Goal: Task Accomplishment & Management: Manage account settings

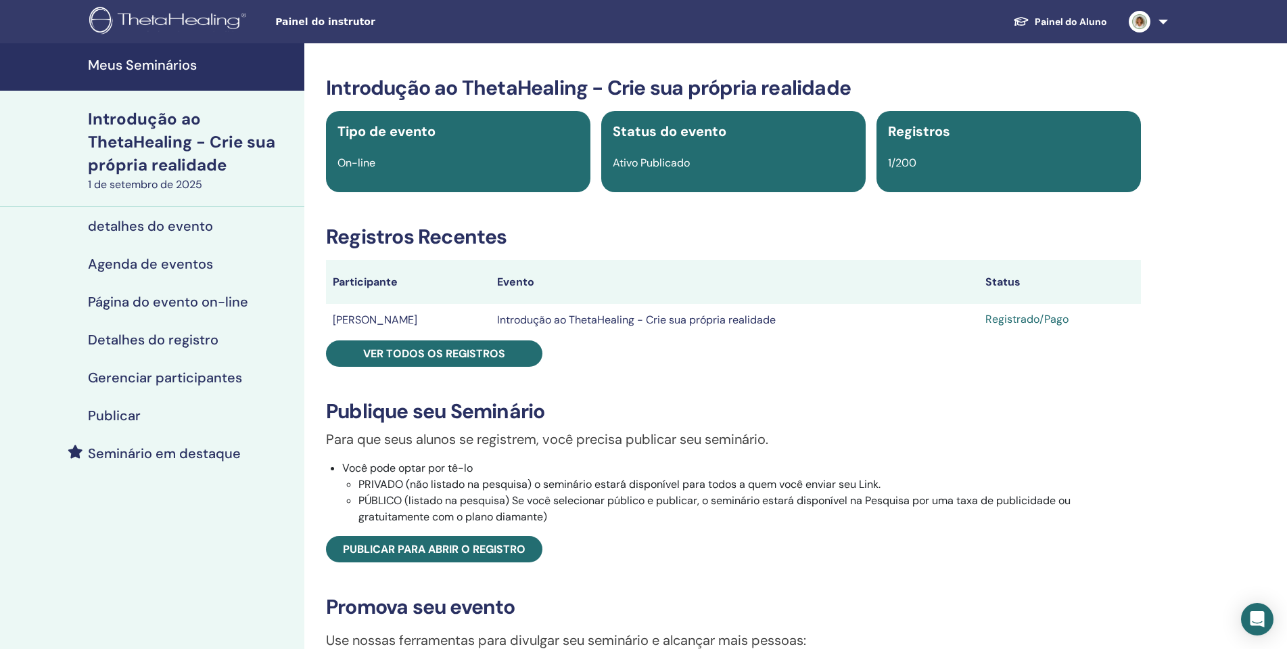
click at [178, 66] on font "Meus Seminários" at bounding box center [142, 65] width 109 height 18
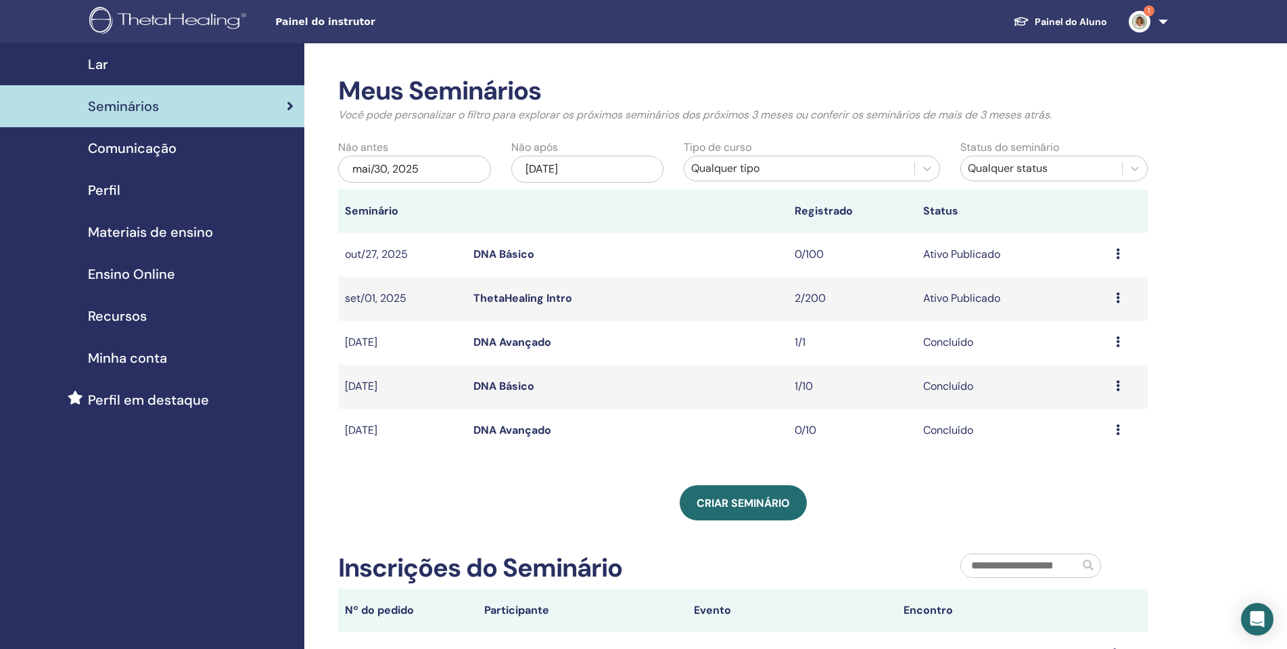
click at [542, 296] on link "ThetaHealing Intro" at bounding box center [523, 298] width 99 height 14
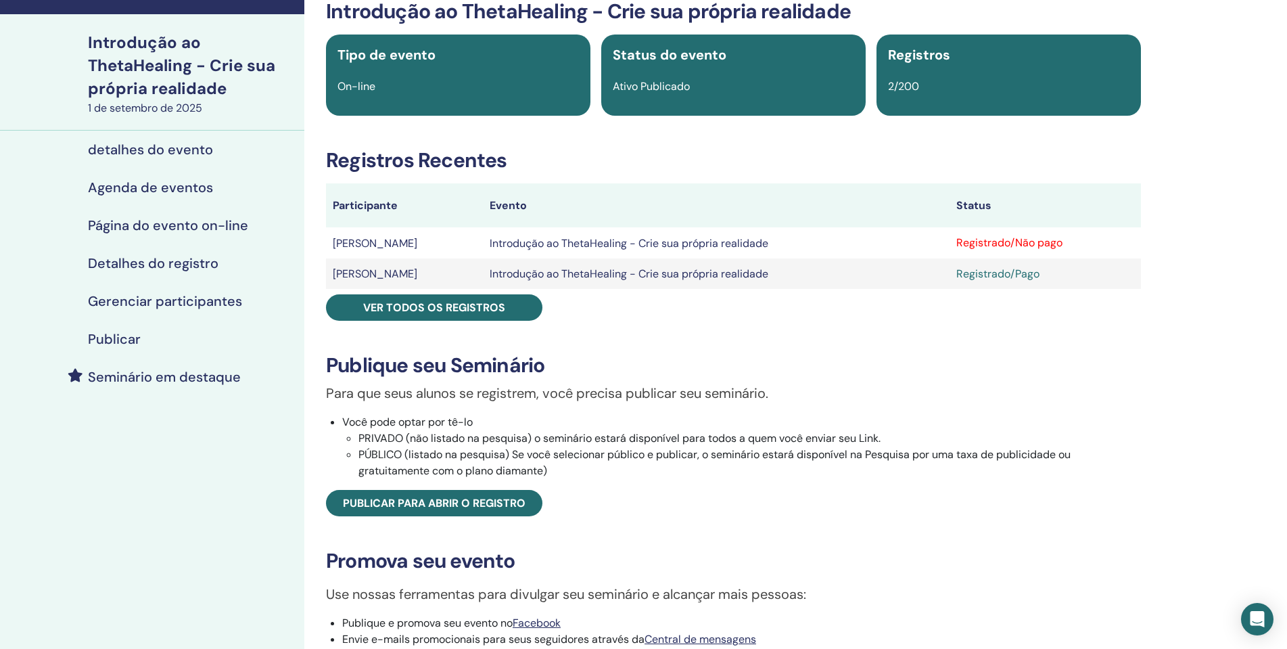
scroll to position [68, 0]
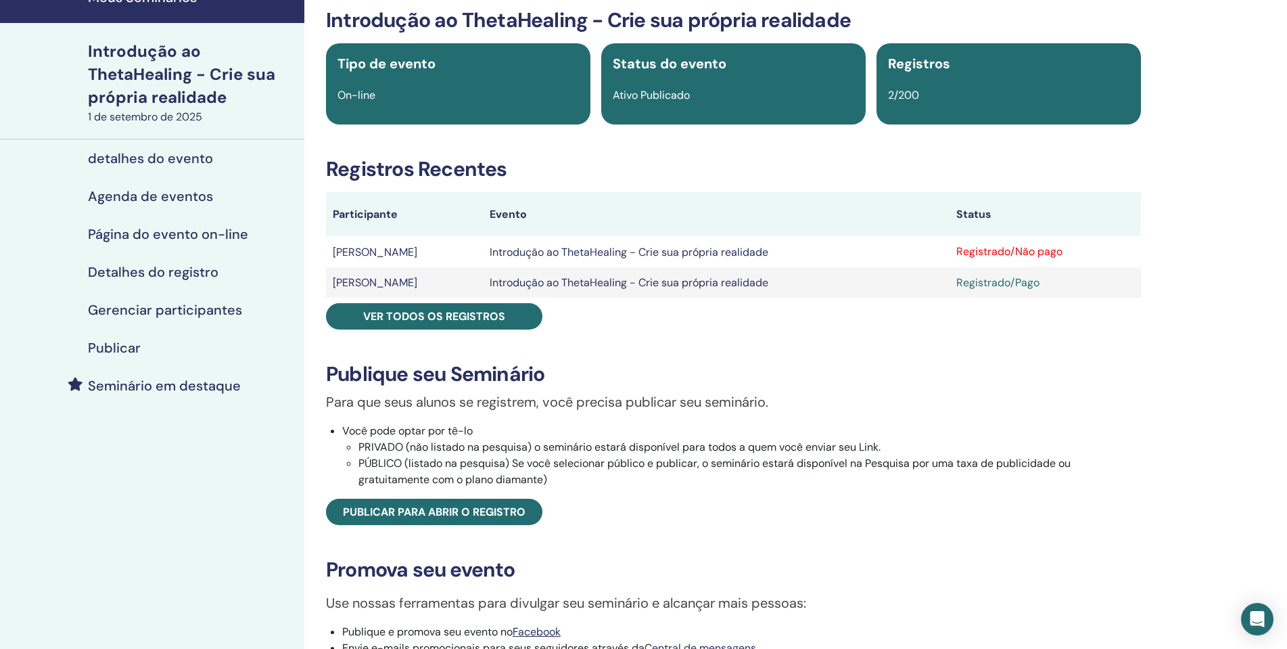
click at [990, 254] on font "Registrado/Não pago" at bounding box center [1010, 251] width 106 height 14
click at [959, 257] on font "Registrado/Não pago" at bounding box center [1010, 251] width 106 height 14
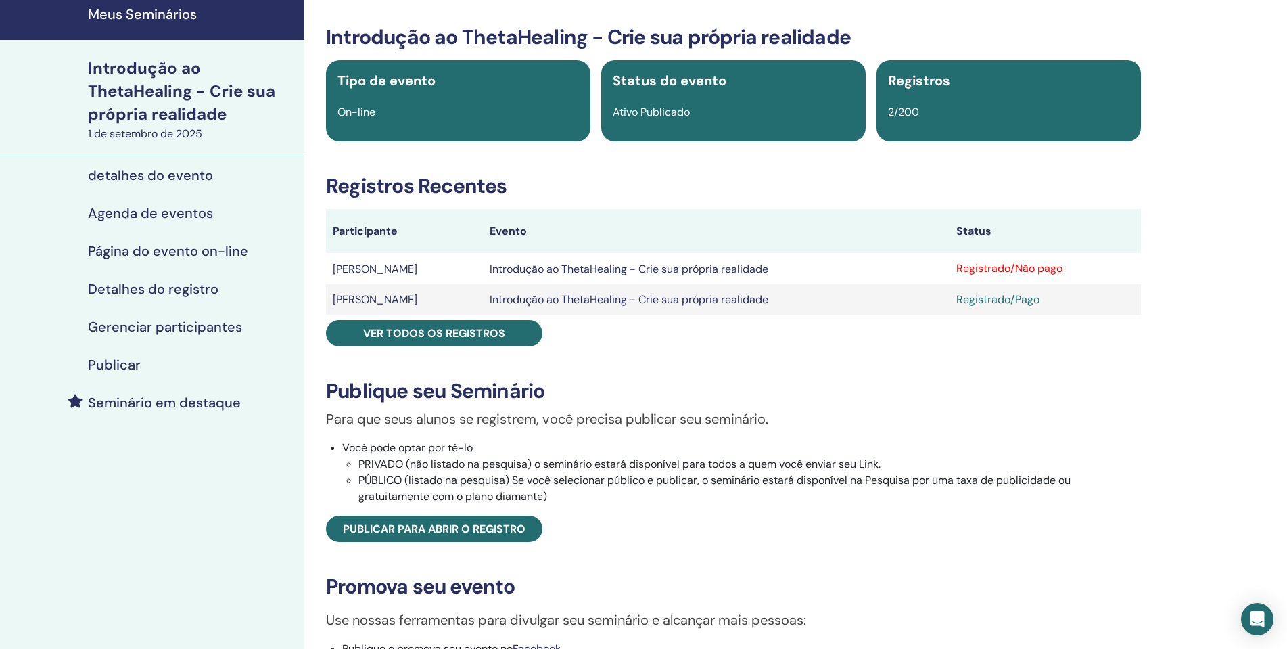
scroll to position [0, 0]
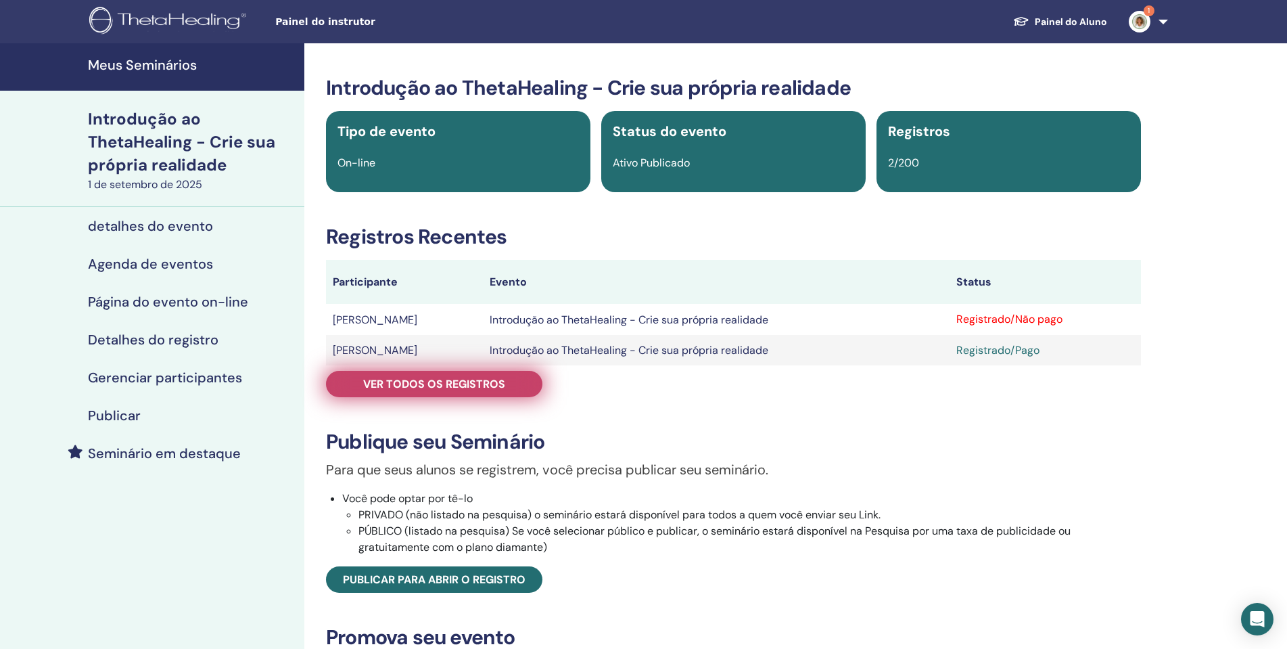
click at [449, 380] on font "Ver todos os registros" at bounding box center [434, 384] width 142 height 14
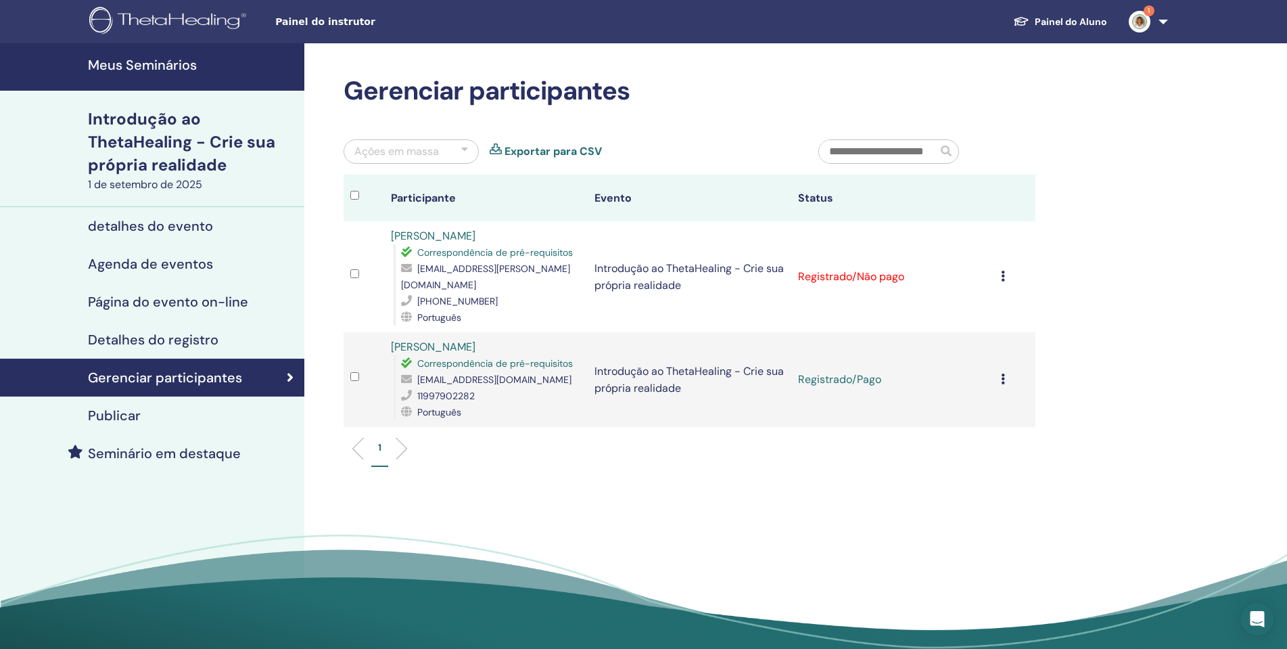
click at [1008, 269] on div "Cancelar registro Não certifique-se automaticamente Marcar como pagar Marcar co…" at bounding box center [1014, 277] width 27 height 16
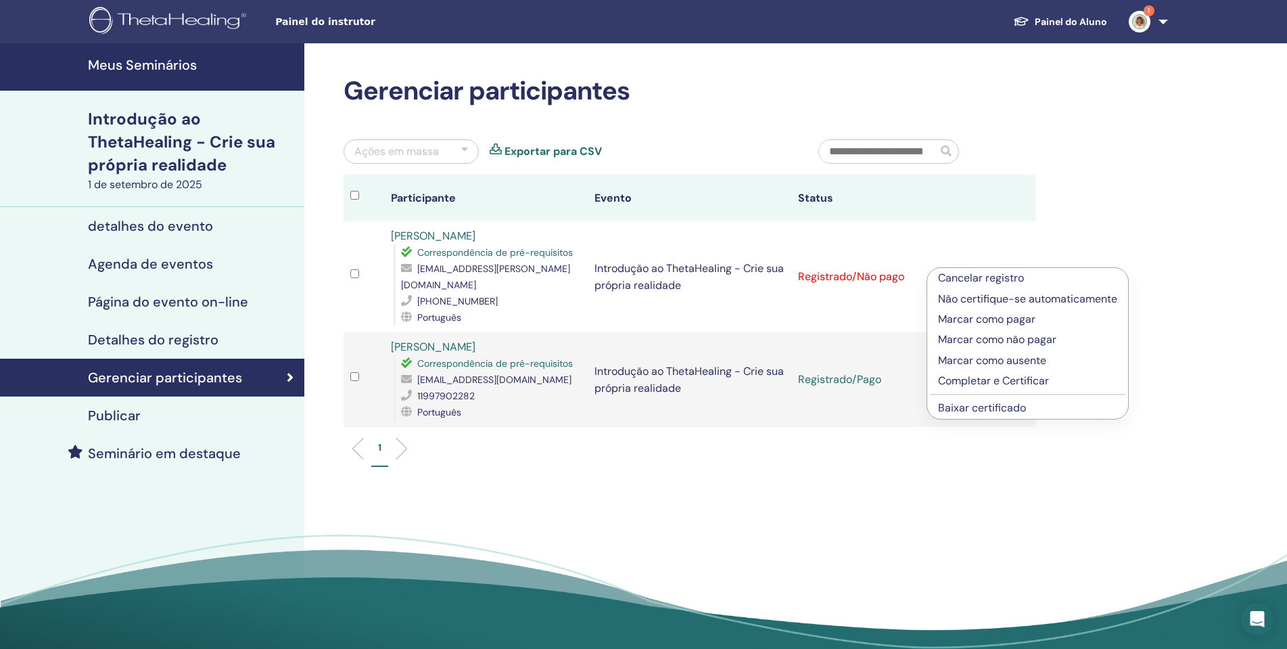
click at [999, 318] on font "Marcar como pagar" at bounding box center [986, 319] width 97 height 14
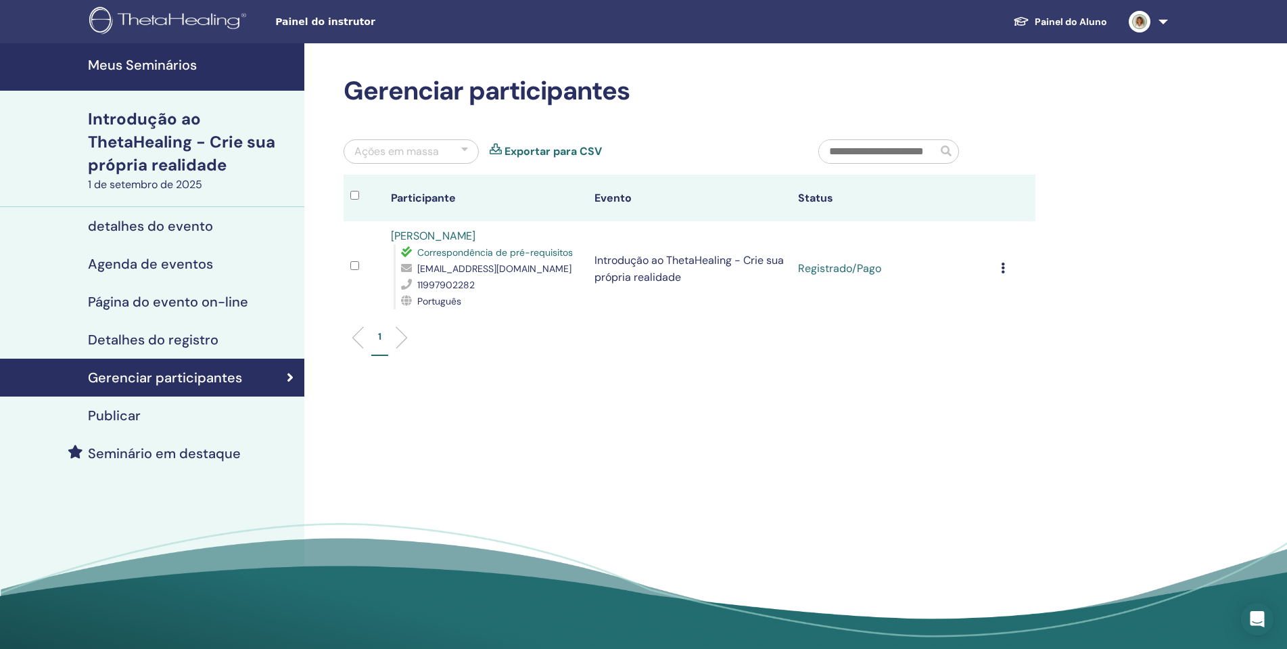
scroll to position [68, 0]
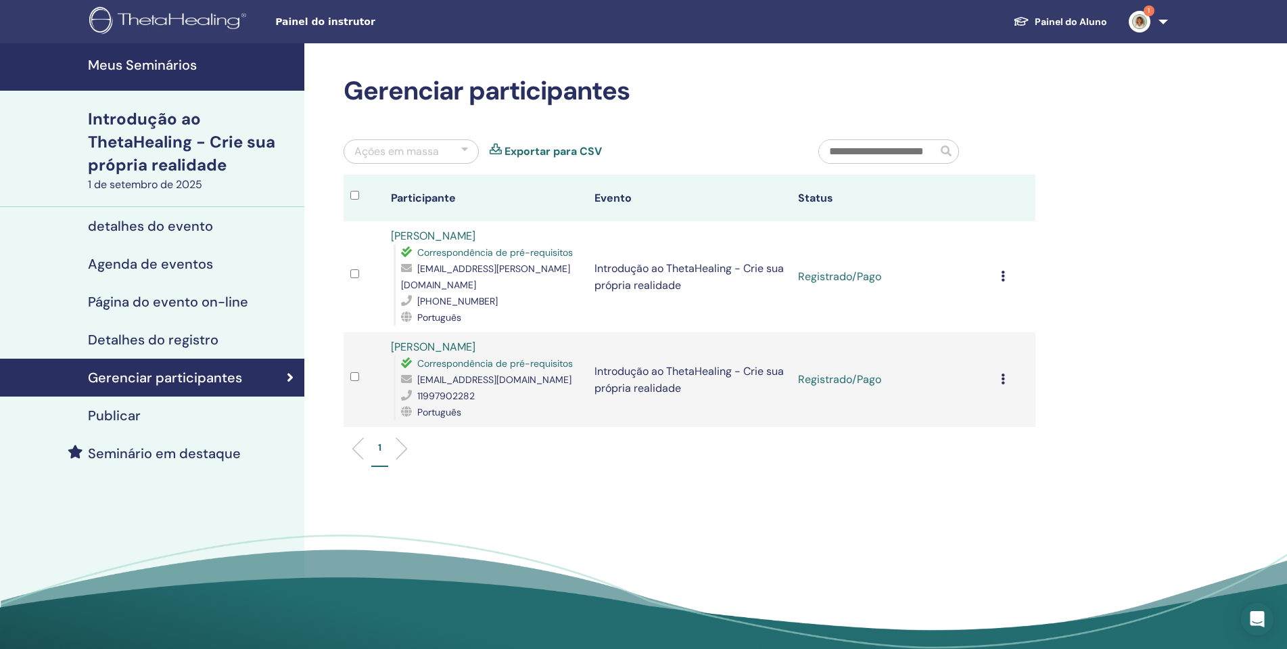
click at [215, 321] on link "Detalhes do registro" at bounding box center [152, 340] width 304 height 38
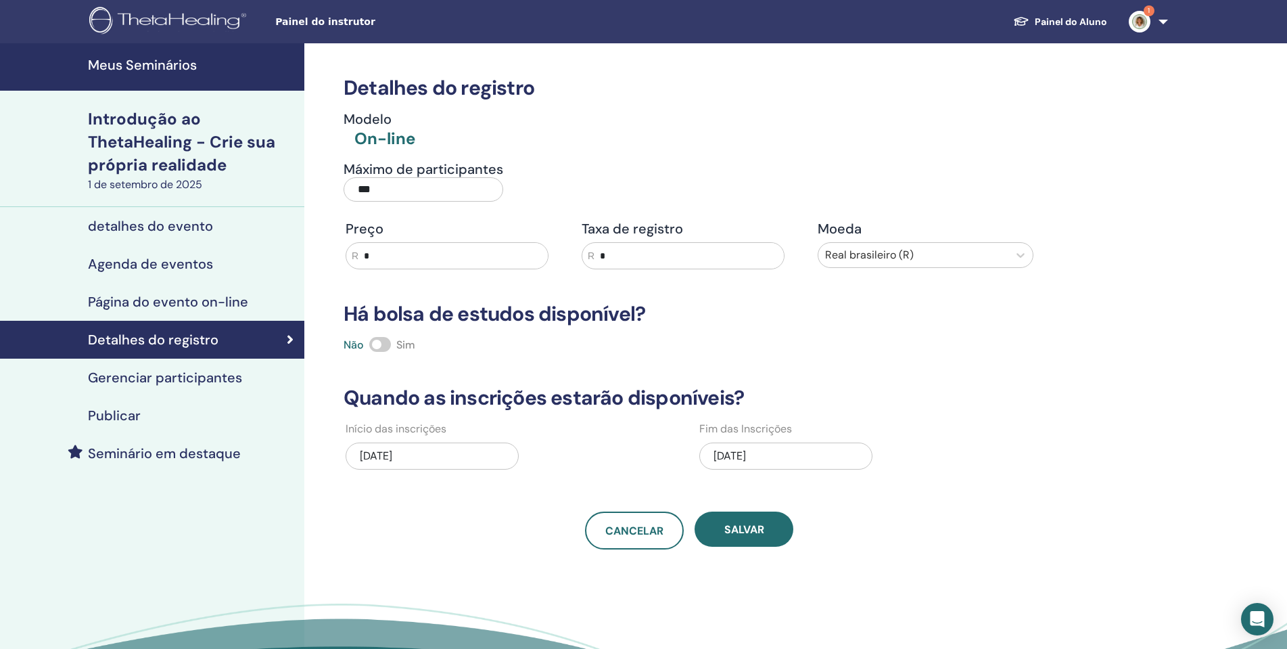
click at [217, 372] on font "Gerenciar participantes" at bounding box center [165, 378] width 154 height 18
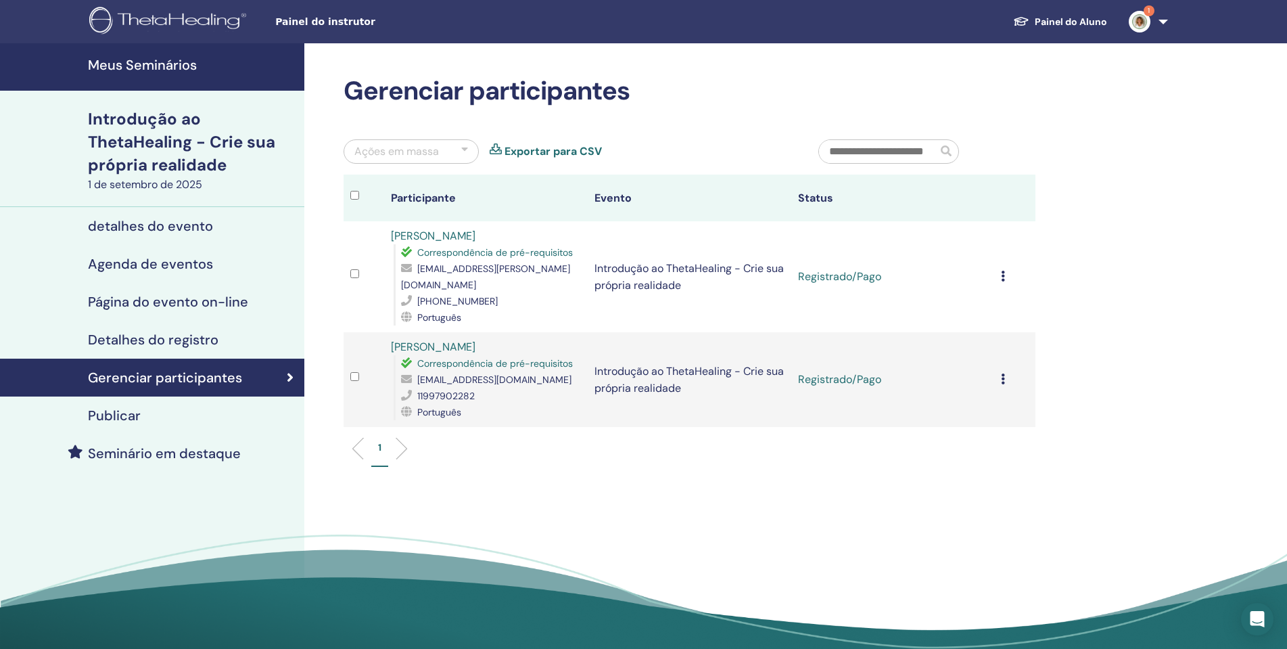
click at [191, 265] on font "Agenda de eventos" at bounding box center [150, 264] width 125 height 18
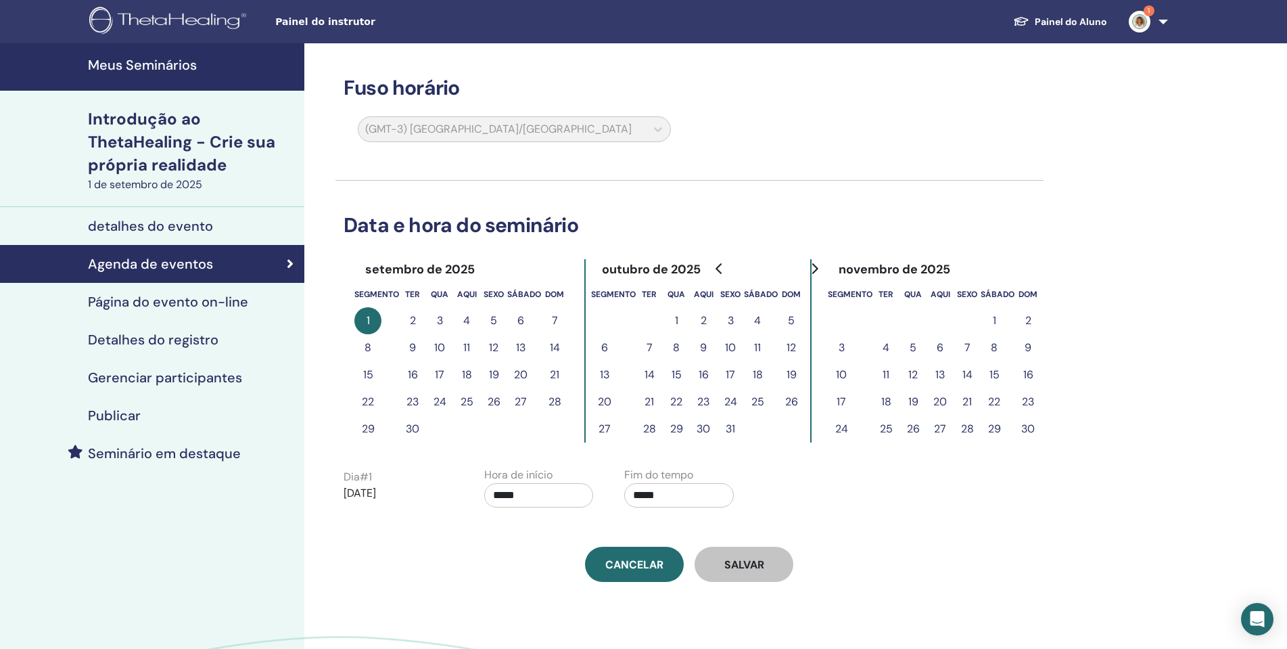
click at [181, 386] on link "Gerenciar participantes" at bounding box center [152, 378] width 304 height 38
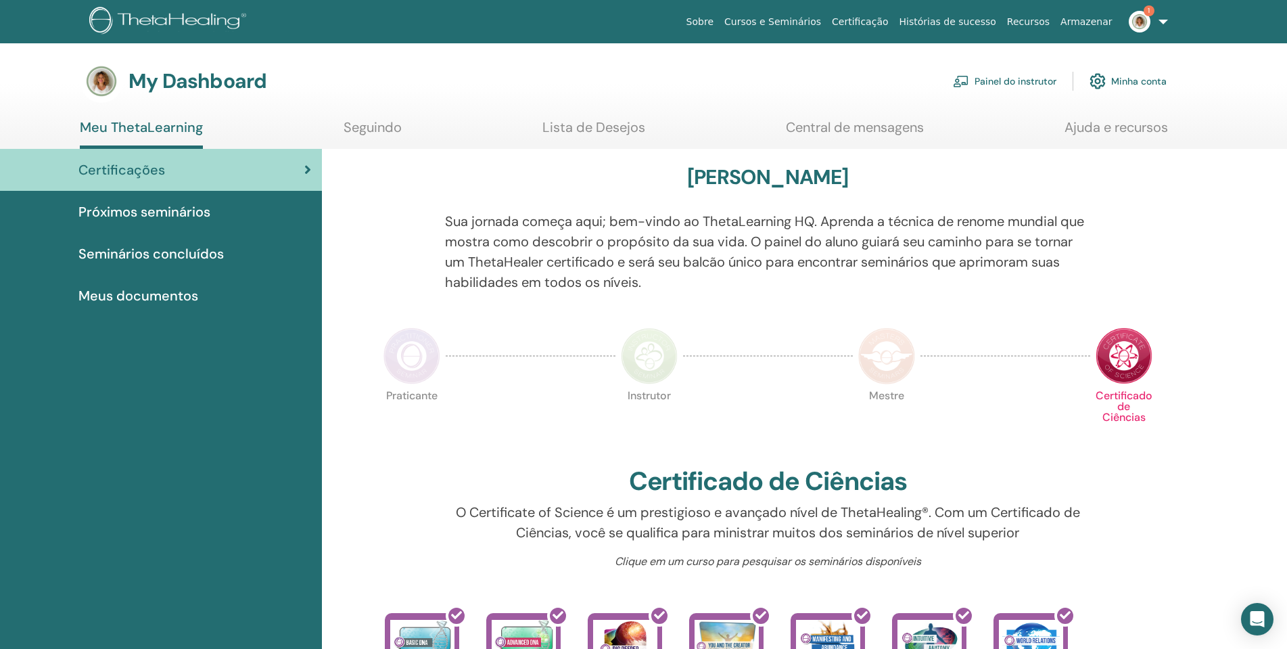
click at [999, 74] on link "Painel do instrutor" at bounding box center [1005, 81] width 104 height 30
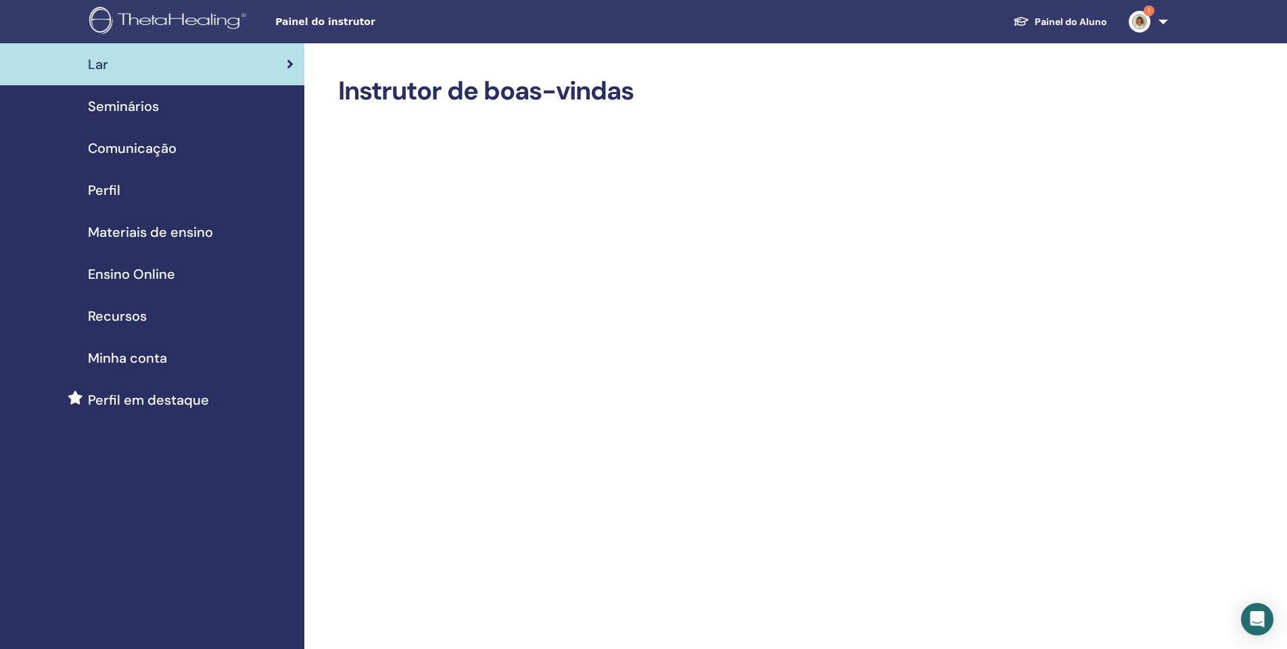
click at [148, 106] on span "Seminários" at bounding box center [123, 106] width 71 height 20
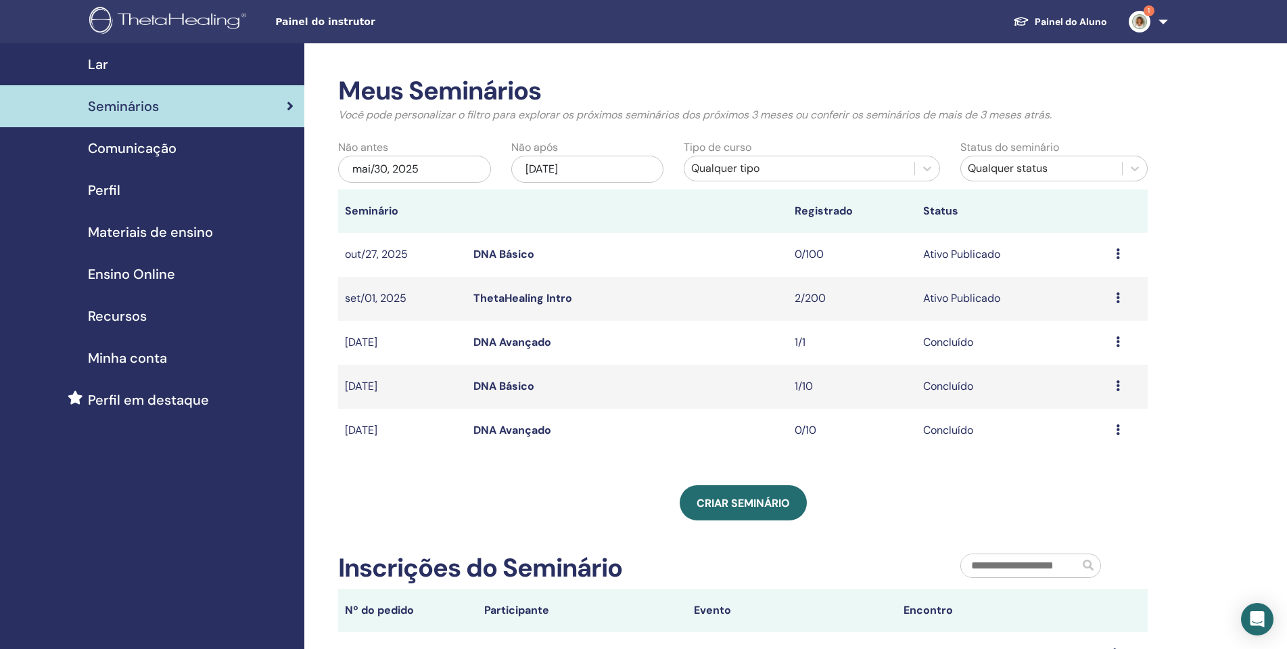
click at [562, 297] on link "ThetaHealing Intro" at bounding box center [523, 298] width 99 height 14
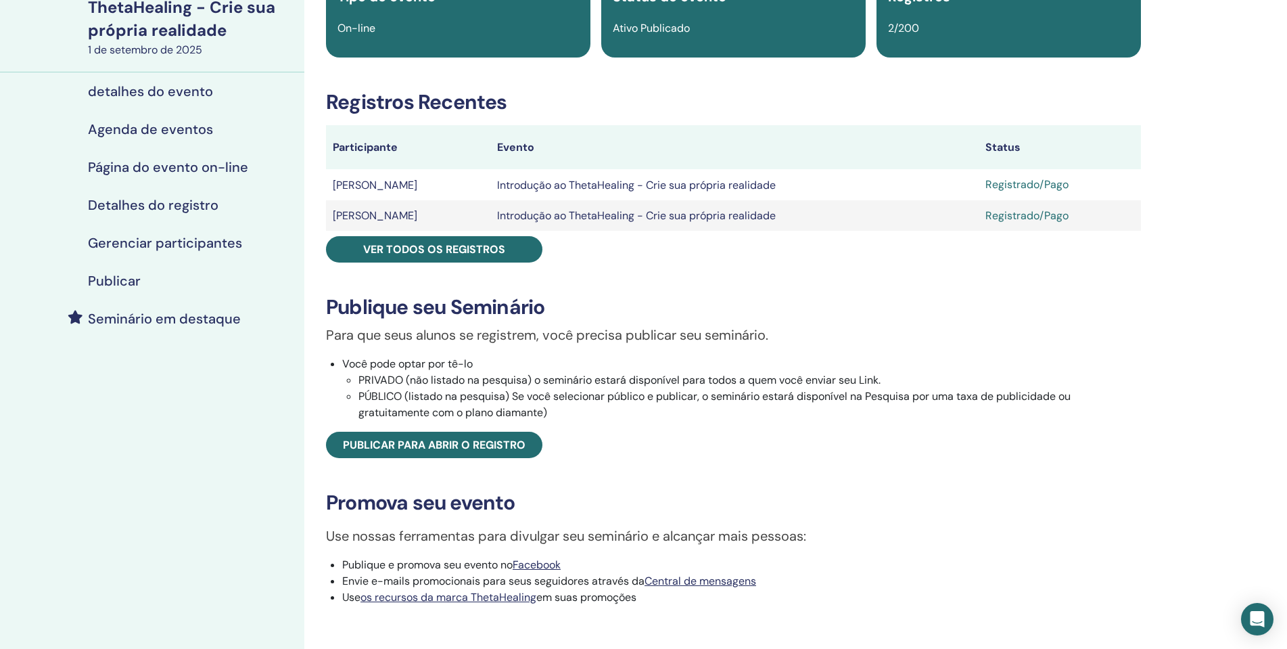
scroll to position [135, 0]
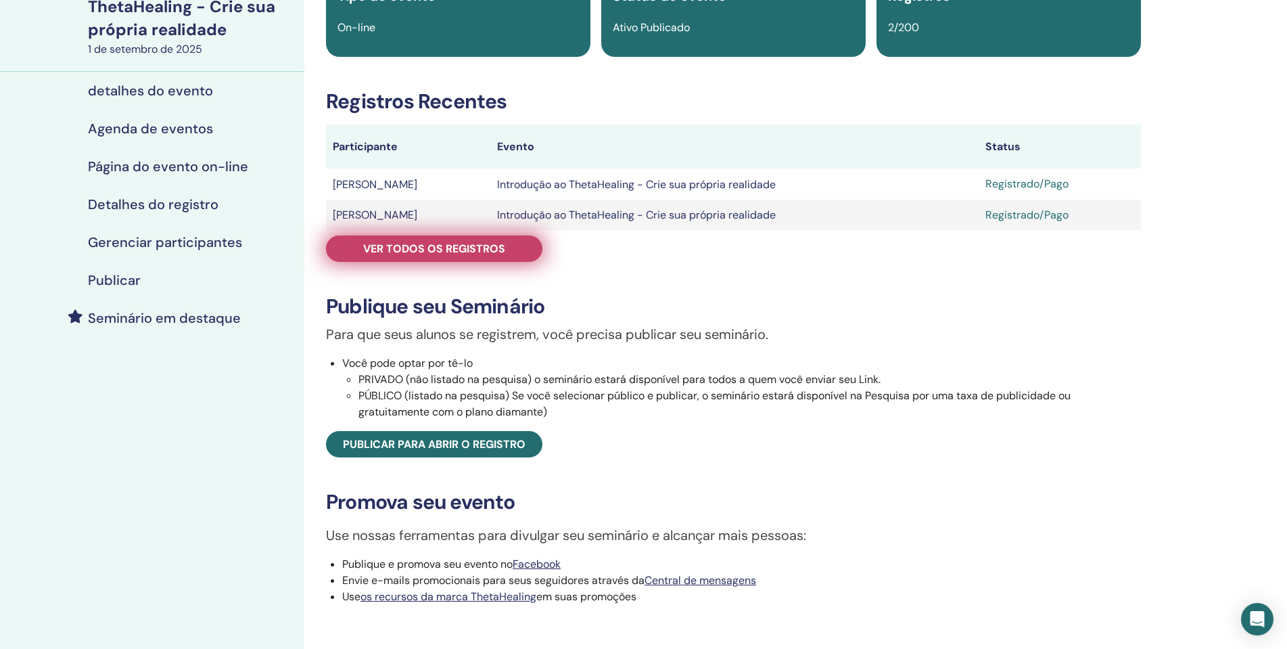
click at [516, 243] on link "Ver todos os registros" at bounding box center [434, 248] width 216 height 26
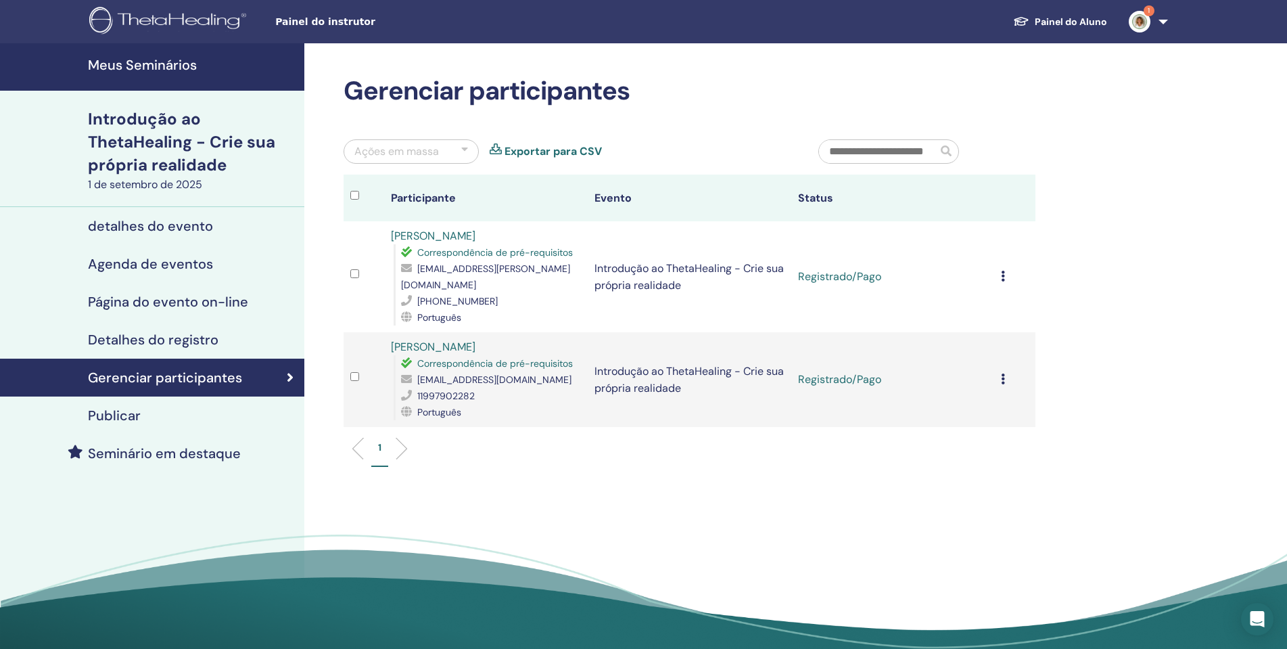
click at [1141, 23] on img at bounding box center [1140, 22] width 22 height 22
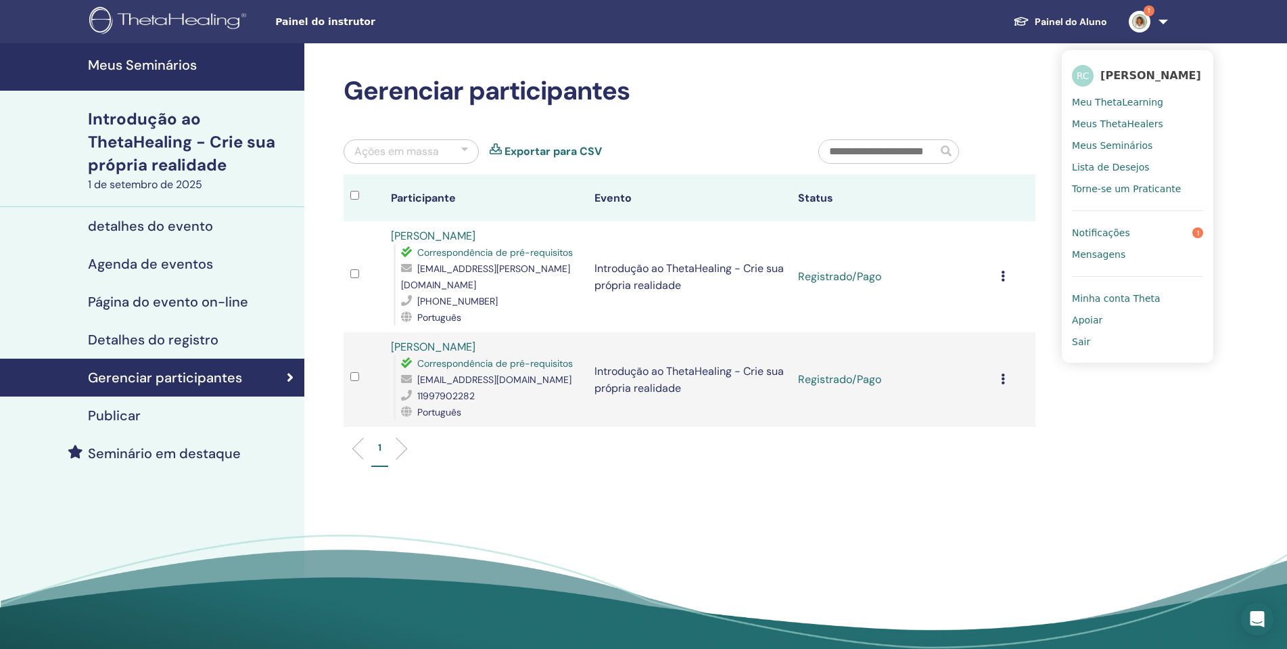
click at [1178, 235] on link "Notificações 1" at bounding box center [1137, 233] width 131 height 22
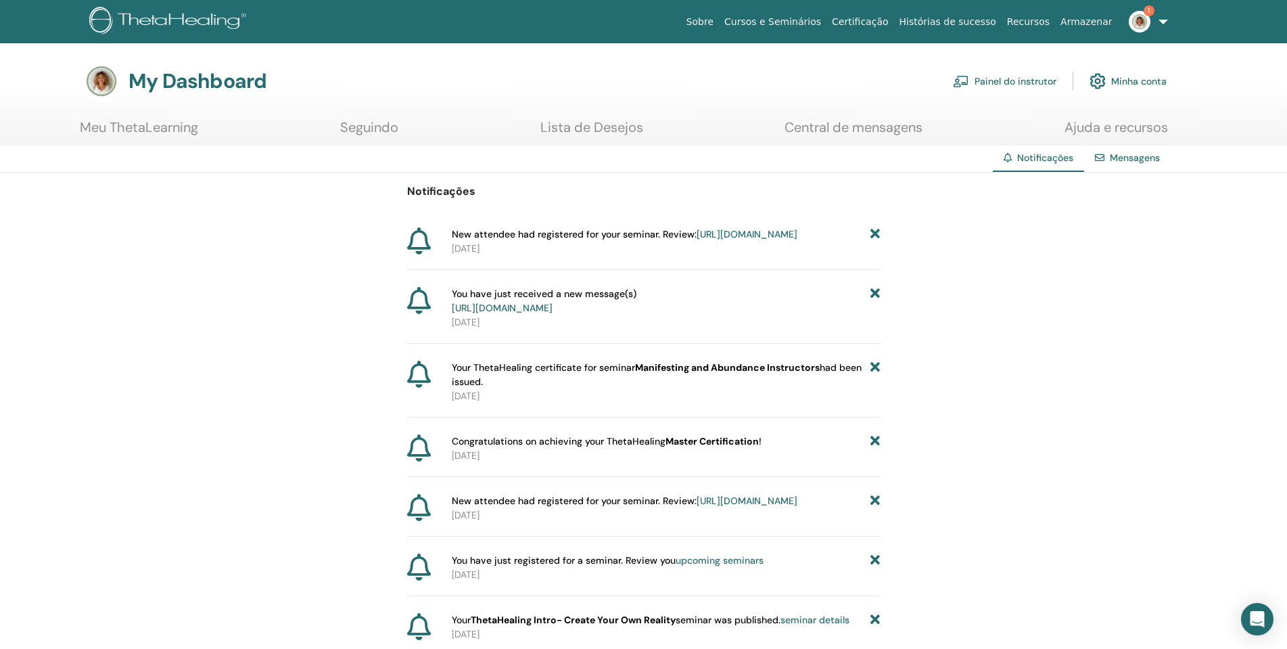
click at [734, 240] on link "[URL][DOMAIN_NAME]" at bounding box center [747, 234] width 101 height 12
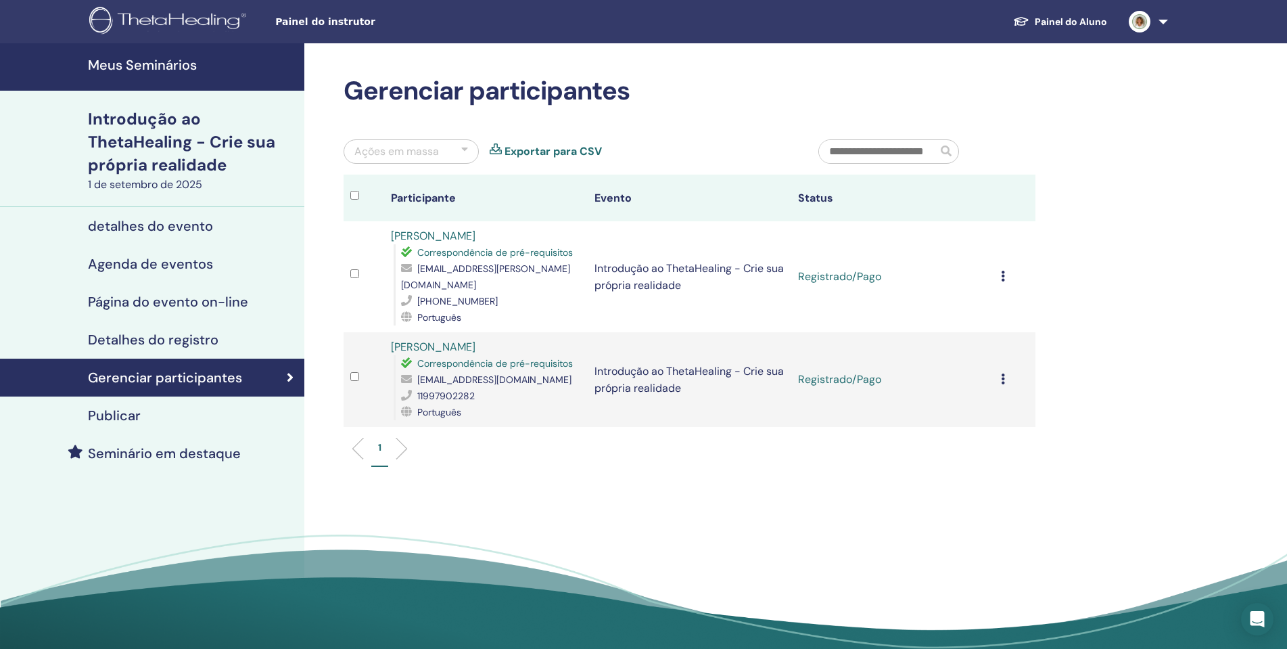
click at [1078, 14] on link "Painel do Aluno" at bounding box center [1061, 22] width 116 height 26
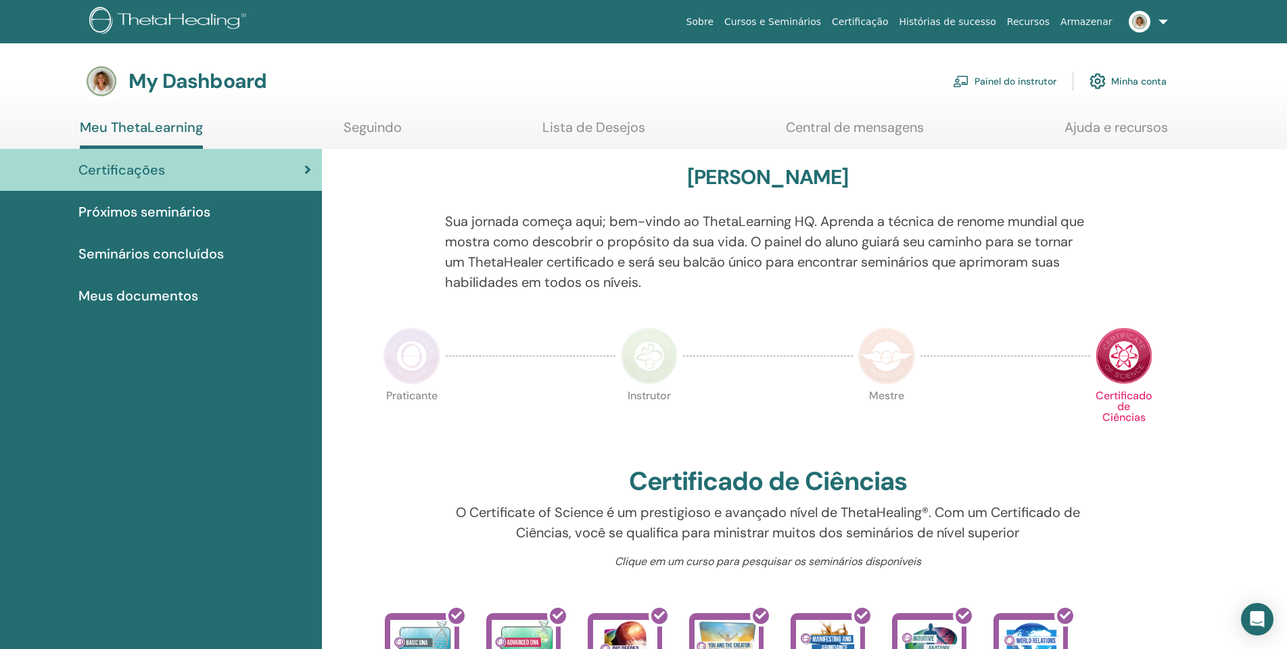
click at [827, 20] on link "Cursos e Seminários" at bounding box center [773, 21] width 108 height 25
